Goal: Navigation & Orientation: Understand site structure

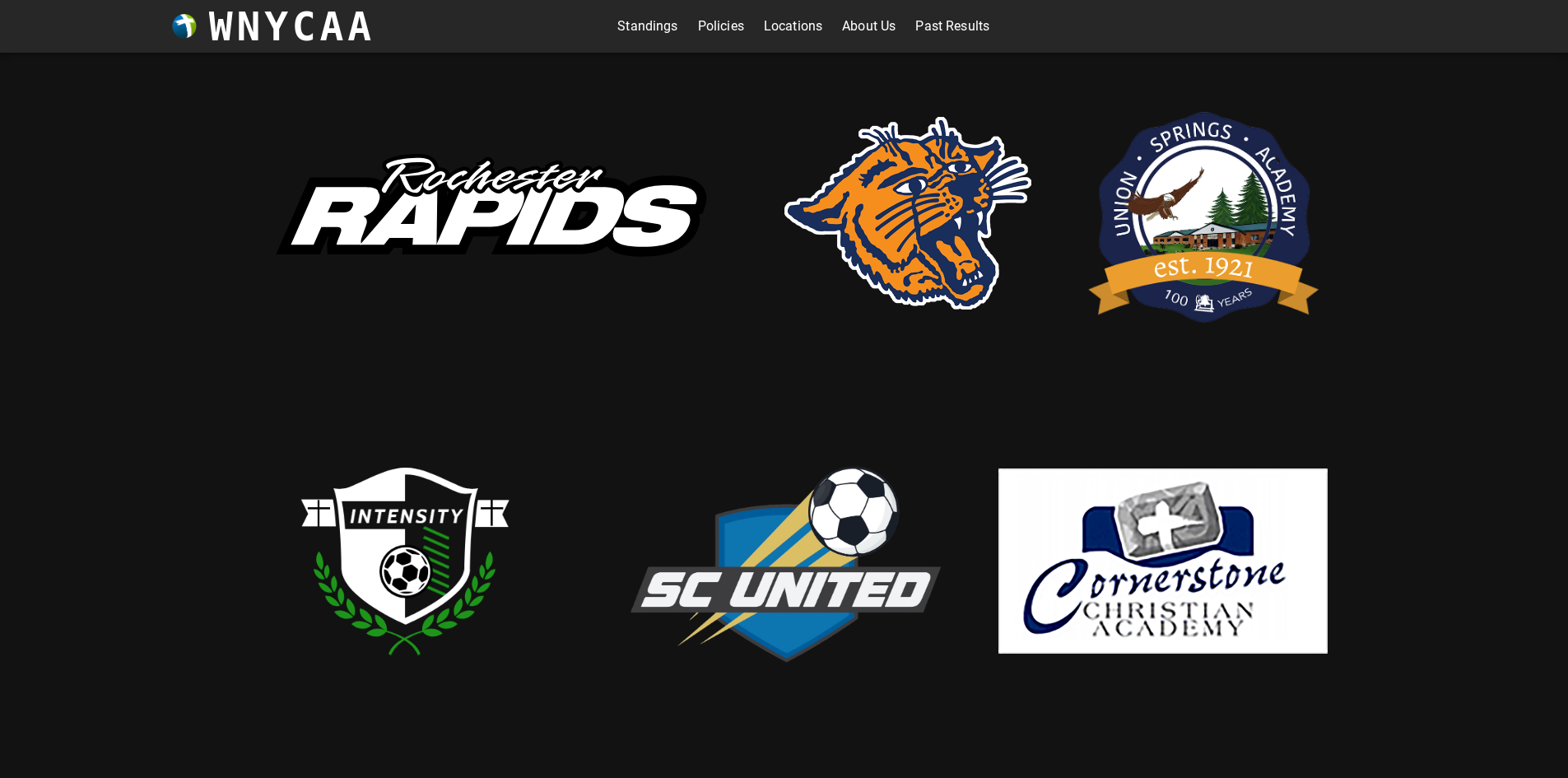
click at [927, 25] on link "Past Results" at bounding box center [952, 26] width 74 height 26
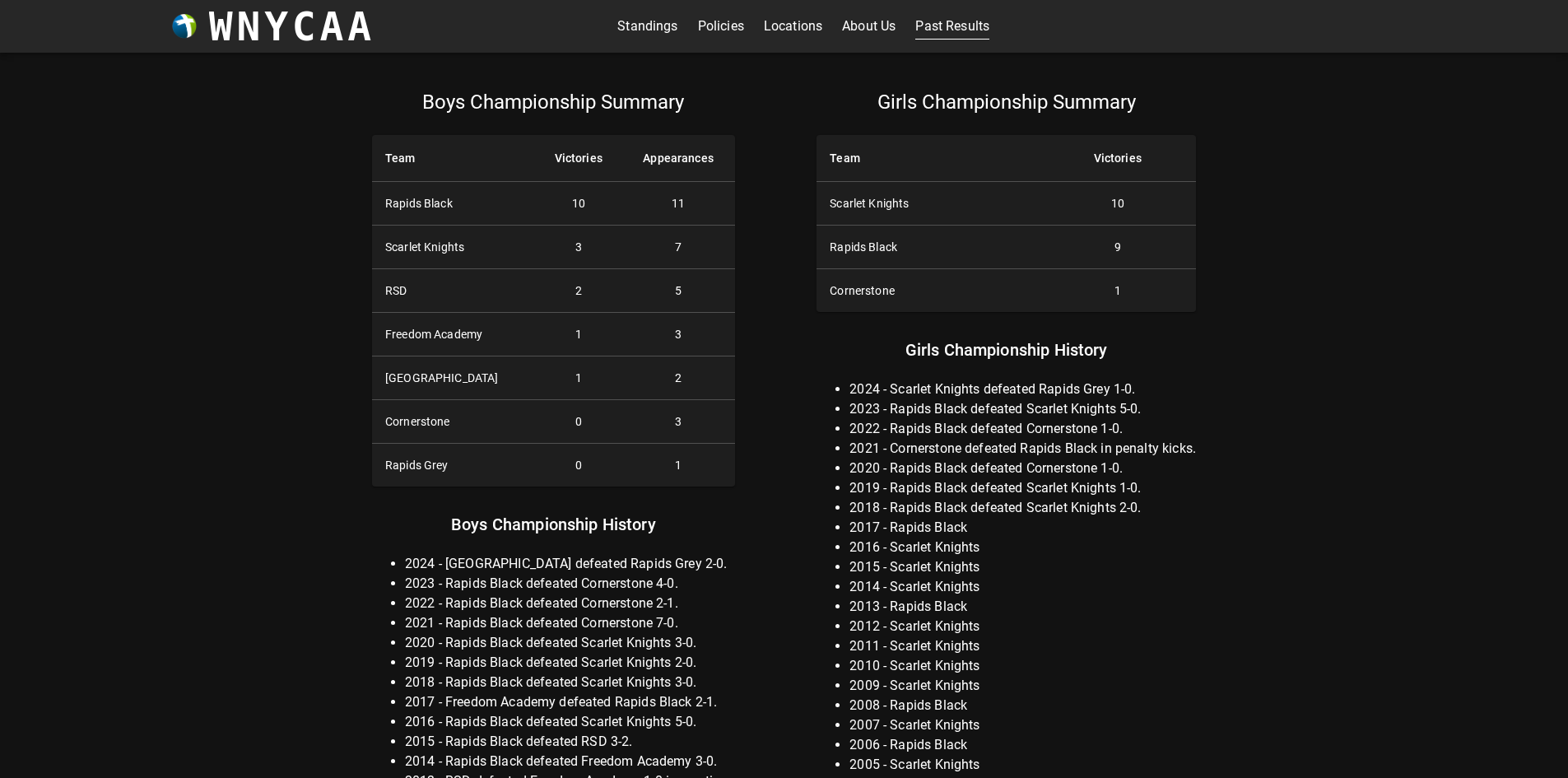
click at [881, 25] on link "About Us" at bounding box center [868, 26] width 53 height 26
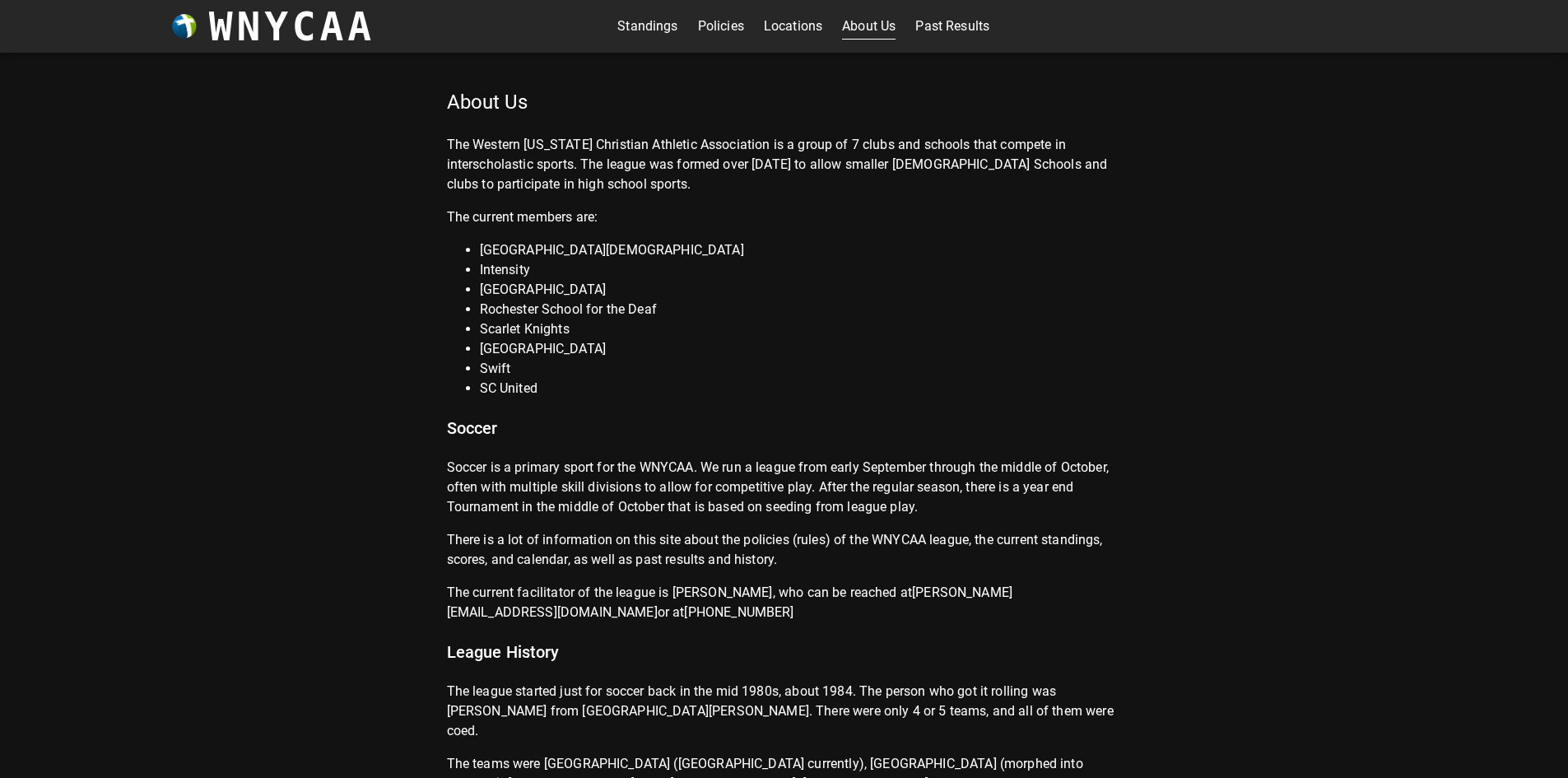
click at [710, 19] on link "Policies" at bounding box center [721, 26] width 46 height 26
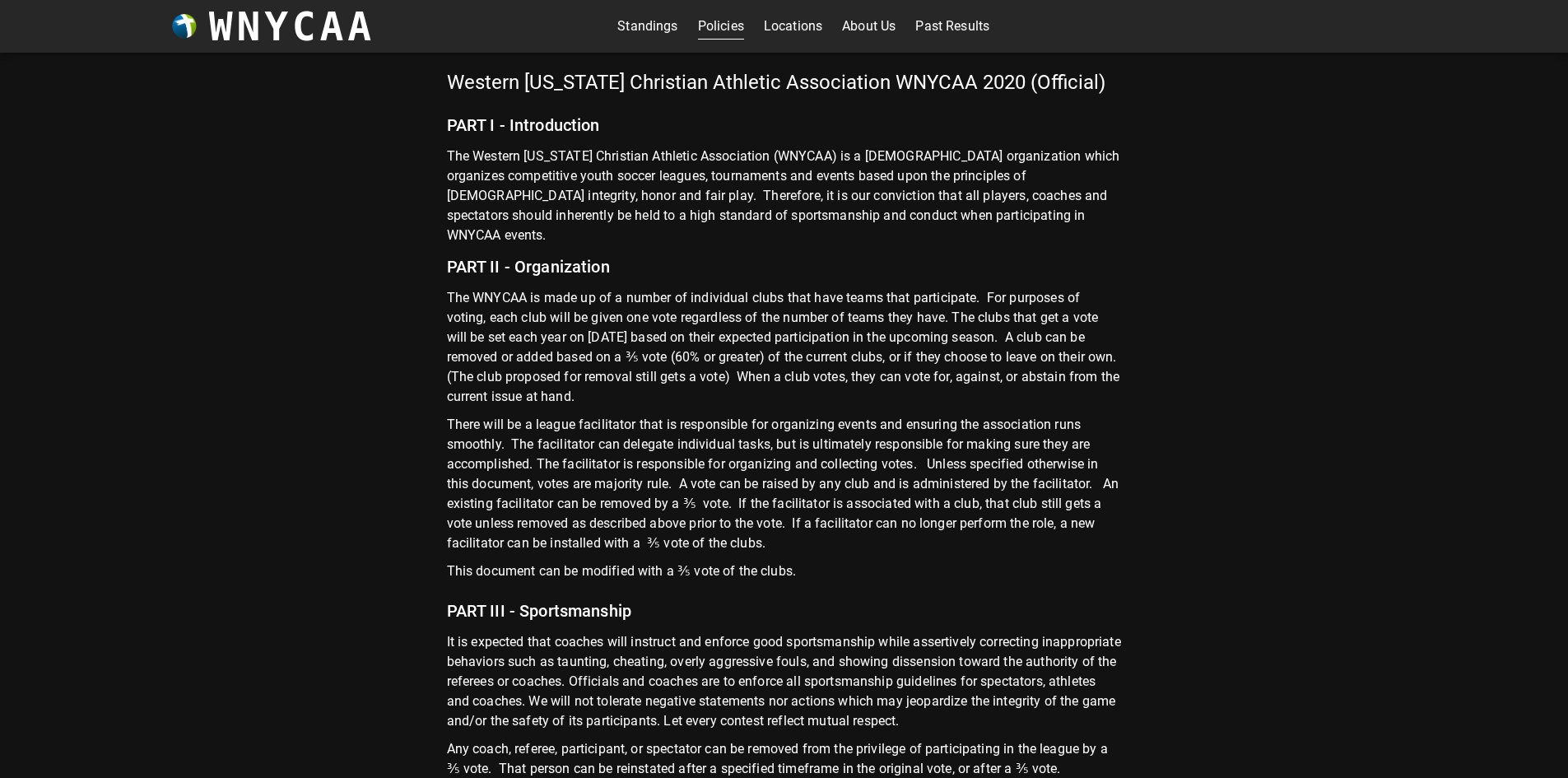
click at [791, 16] on link "Locations" at bounding box center [793, 26] width 59 height 26
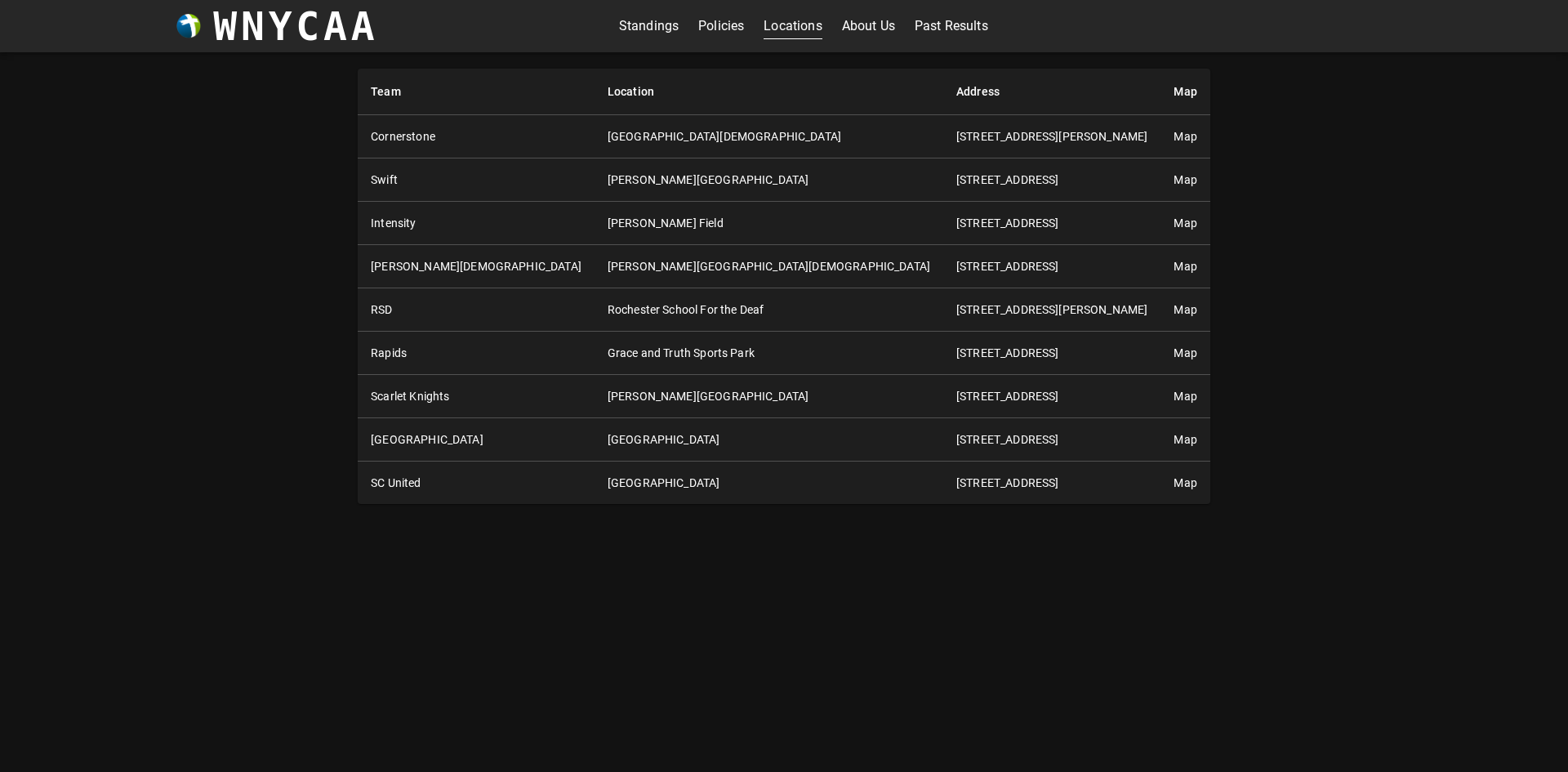
click at [954, 20] on link "Past Results" at bounding box center [951, 26] width 73 height 26
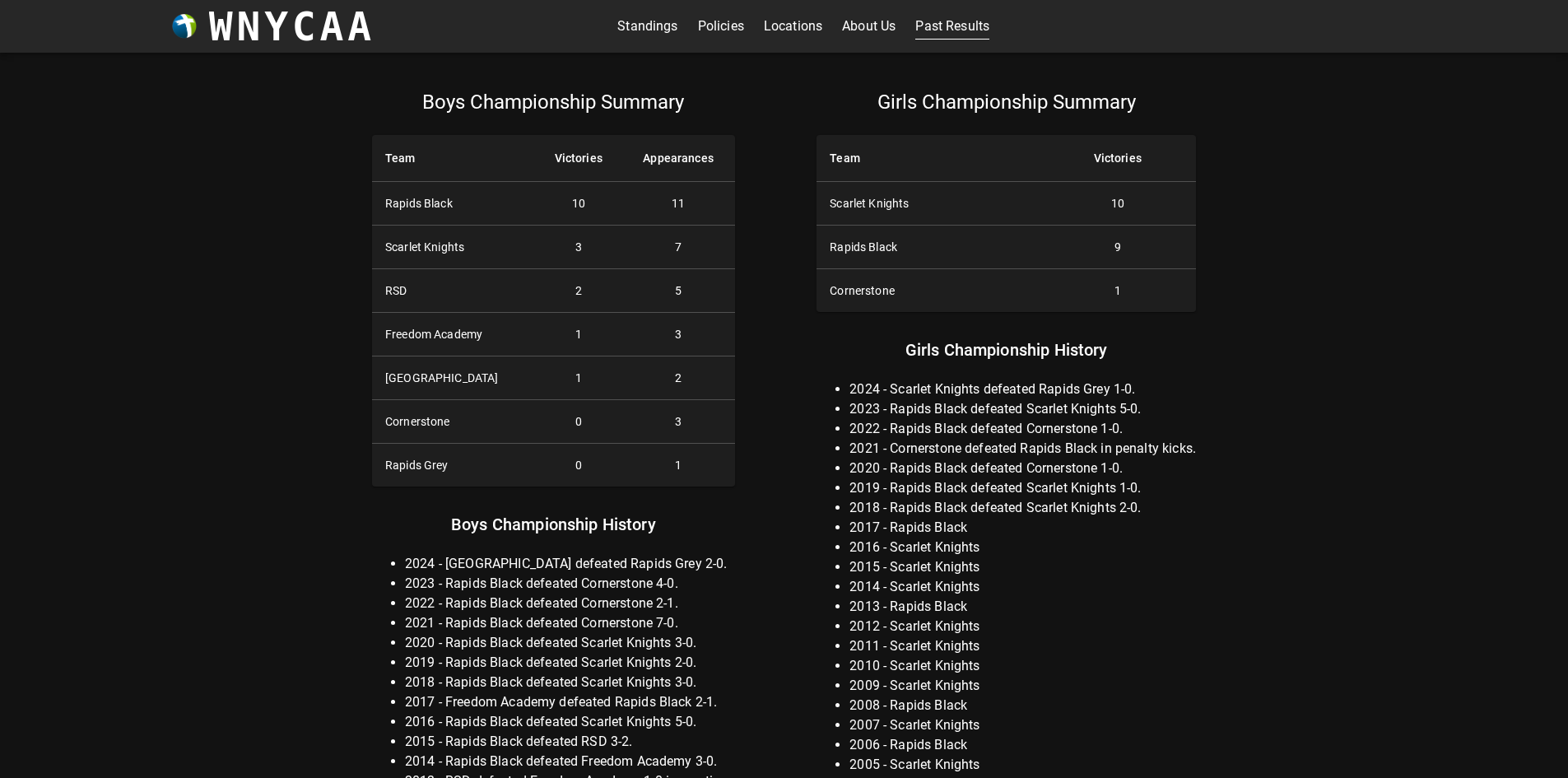
click at [865, 29] on link "About Us" at bounding box center [868, 26] width 53 height 26
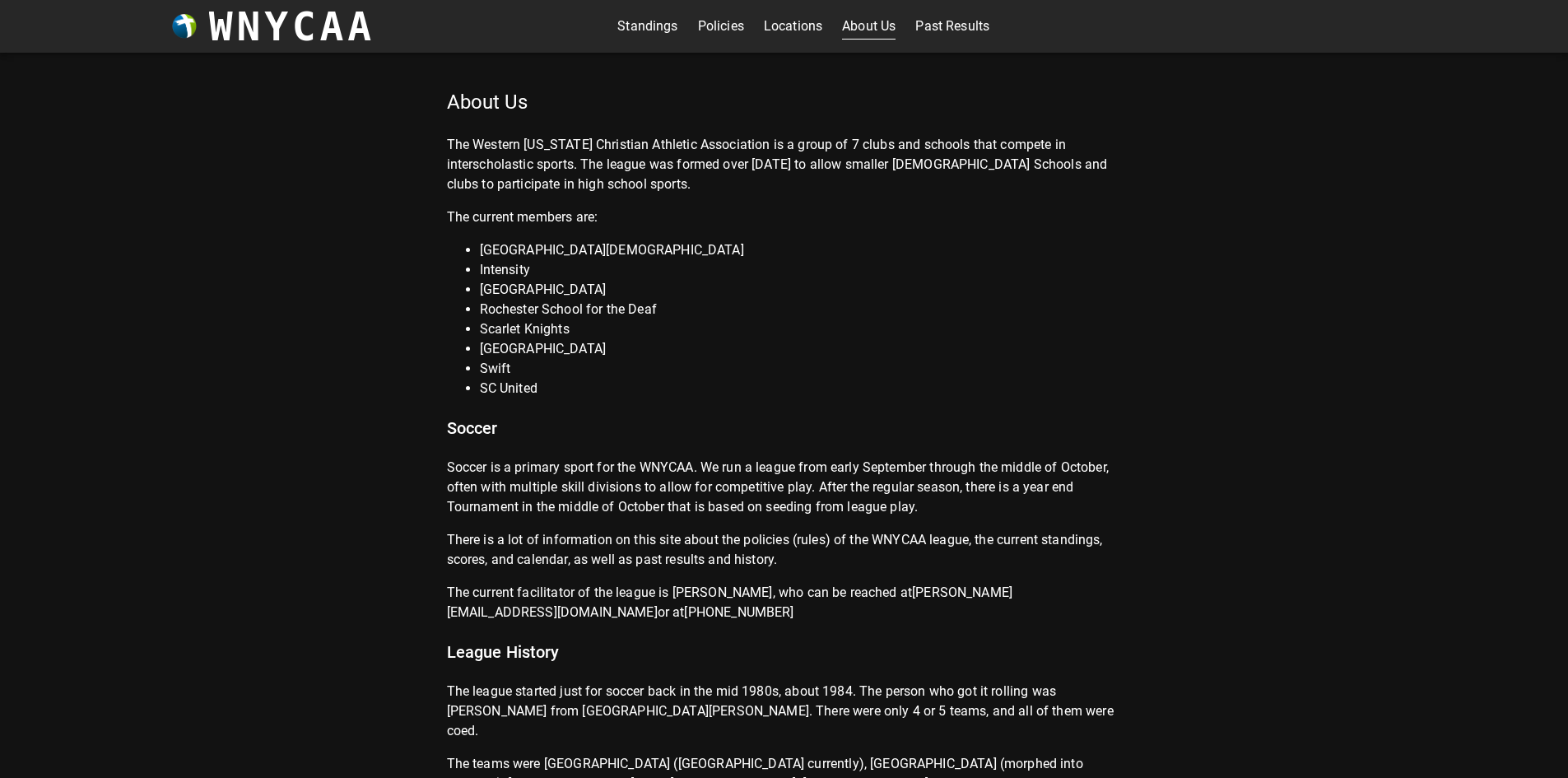
click at [622, 23] on link "Standings" at bounding box center [647, 26] width 61 height 26
